Goal: Navigation & Orientation: Find specific page/section

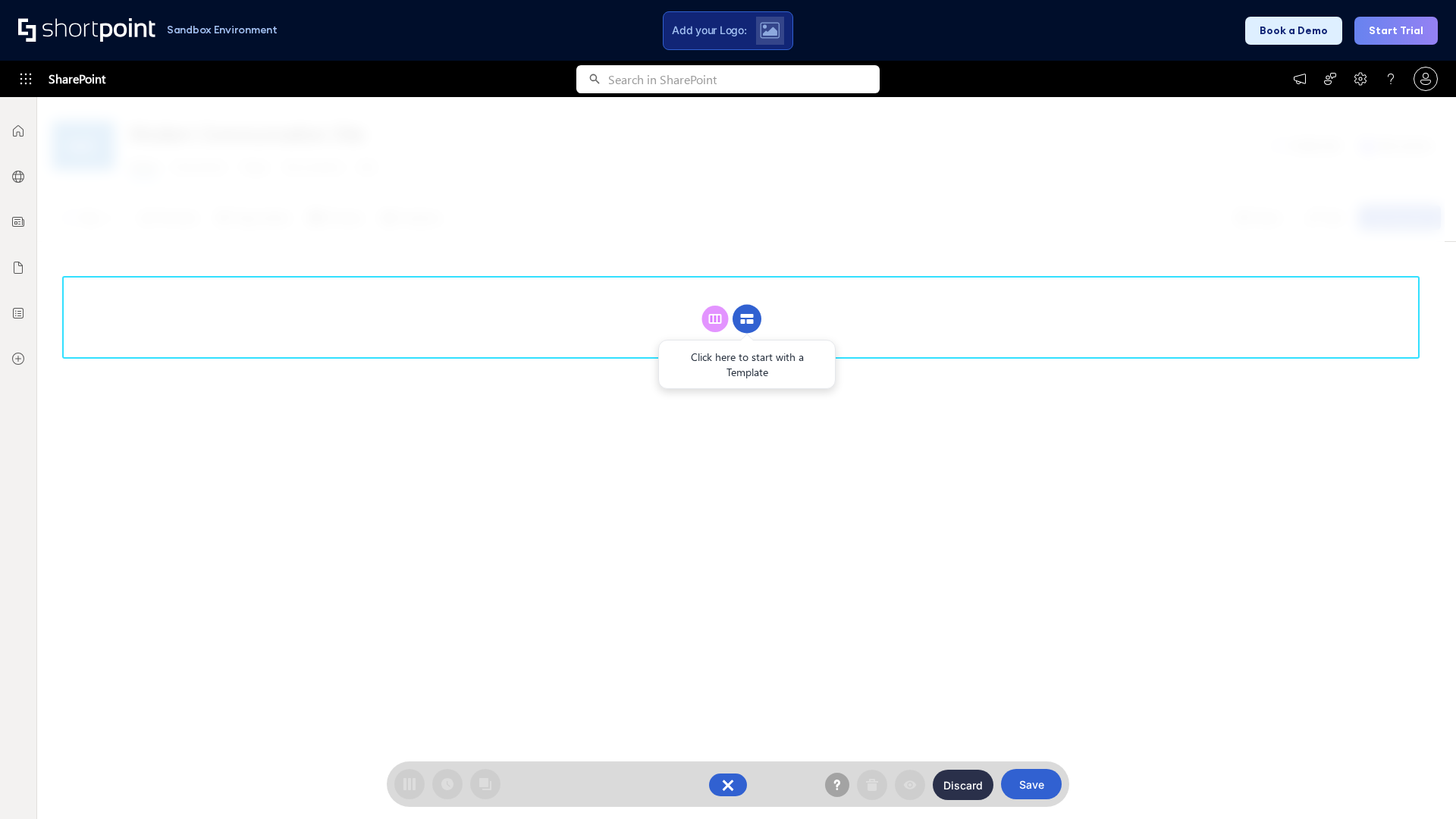
click at [747, 318] on circle at bounding box center [747, 319] width 29 height 29
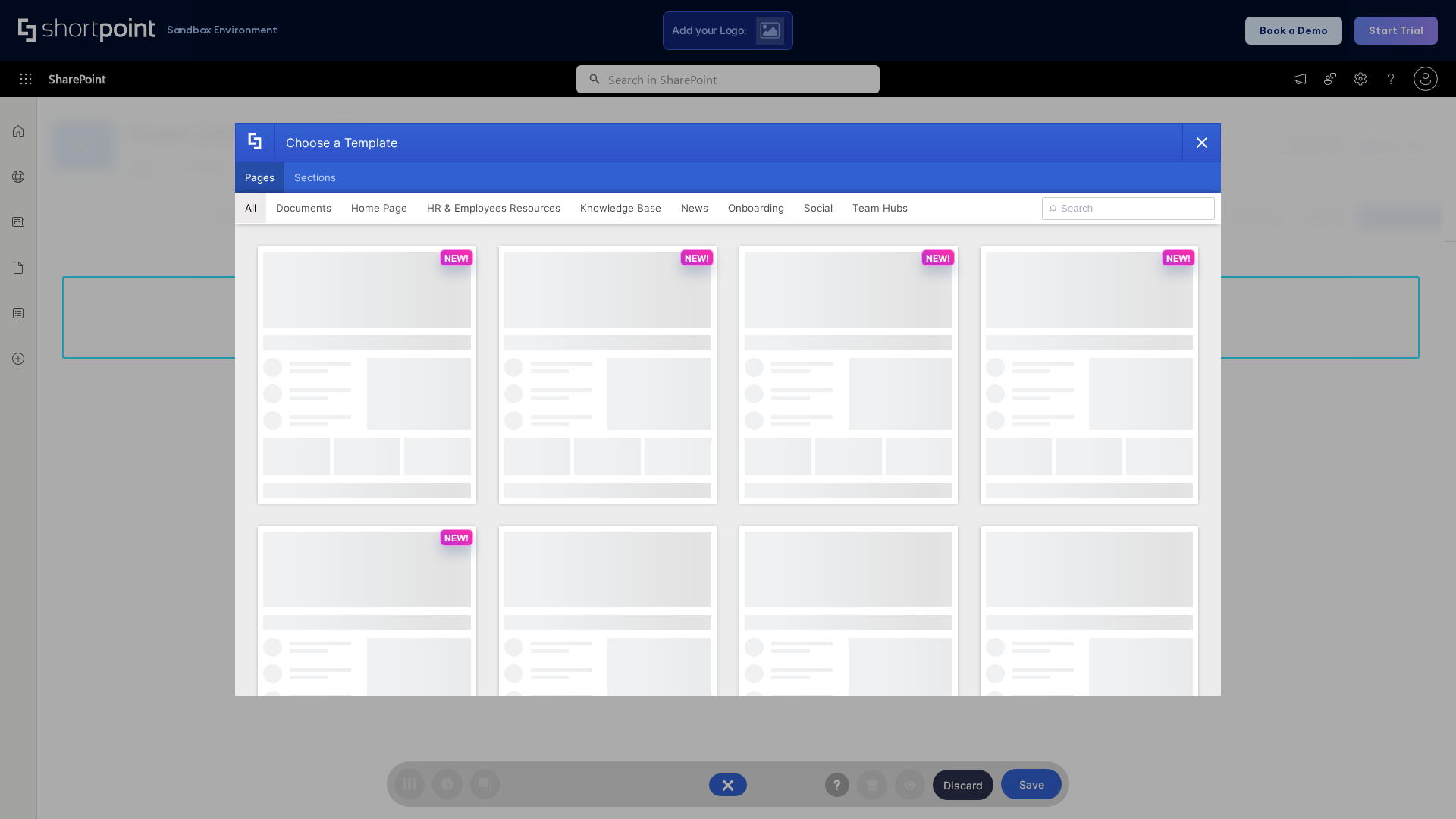
click at [259, 178] on button "Pages" at bounding box center [260, 178] width 50 height 30
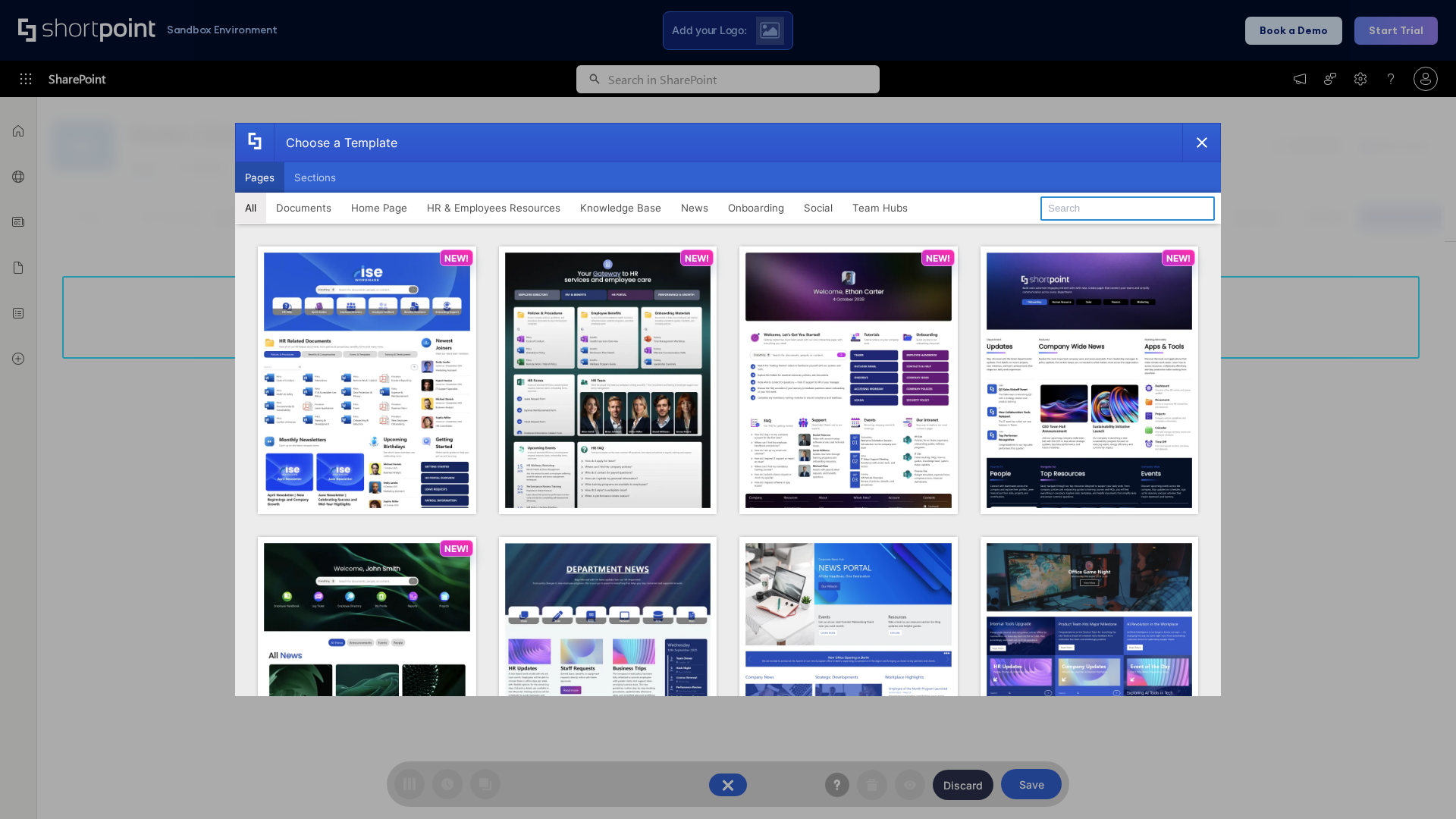
type input "Knowledge Portal 1"
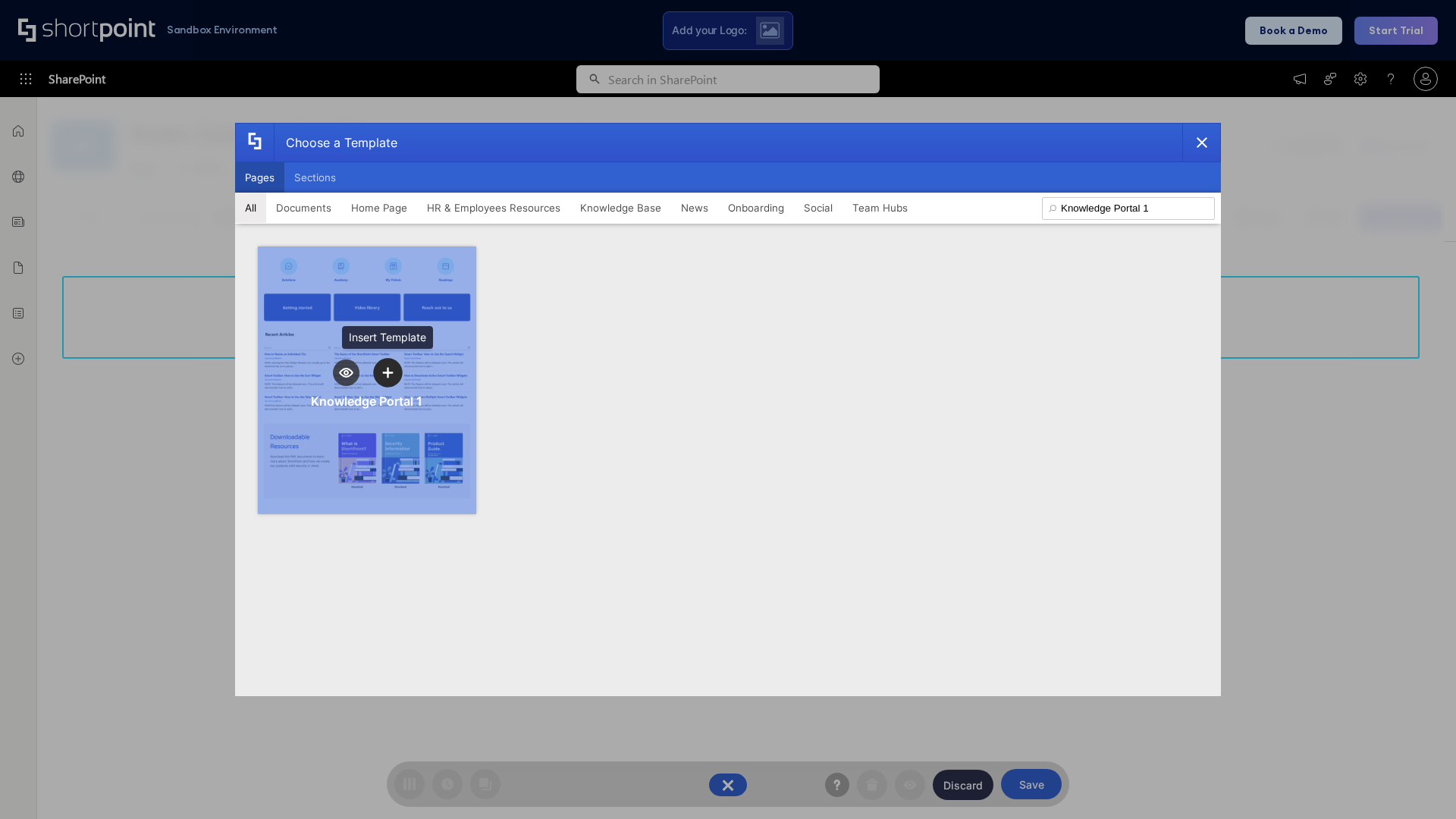
click at [387, 373] on icon "template selector" at bounding box center [387, 372] width 10 height 10
